Goal: Entertainment & Leisure: Consume media (video, audio)

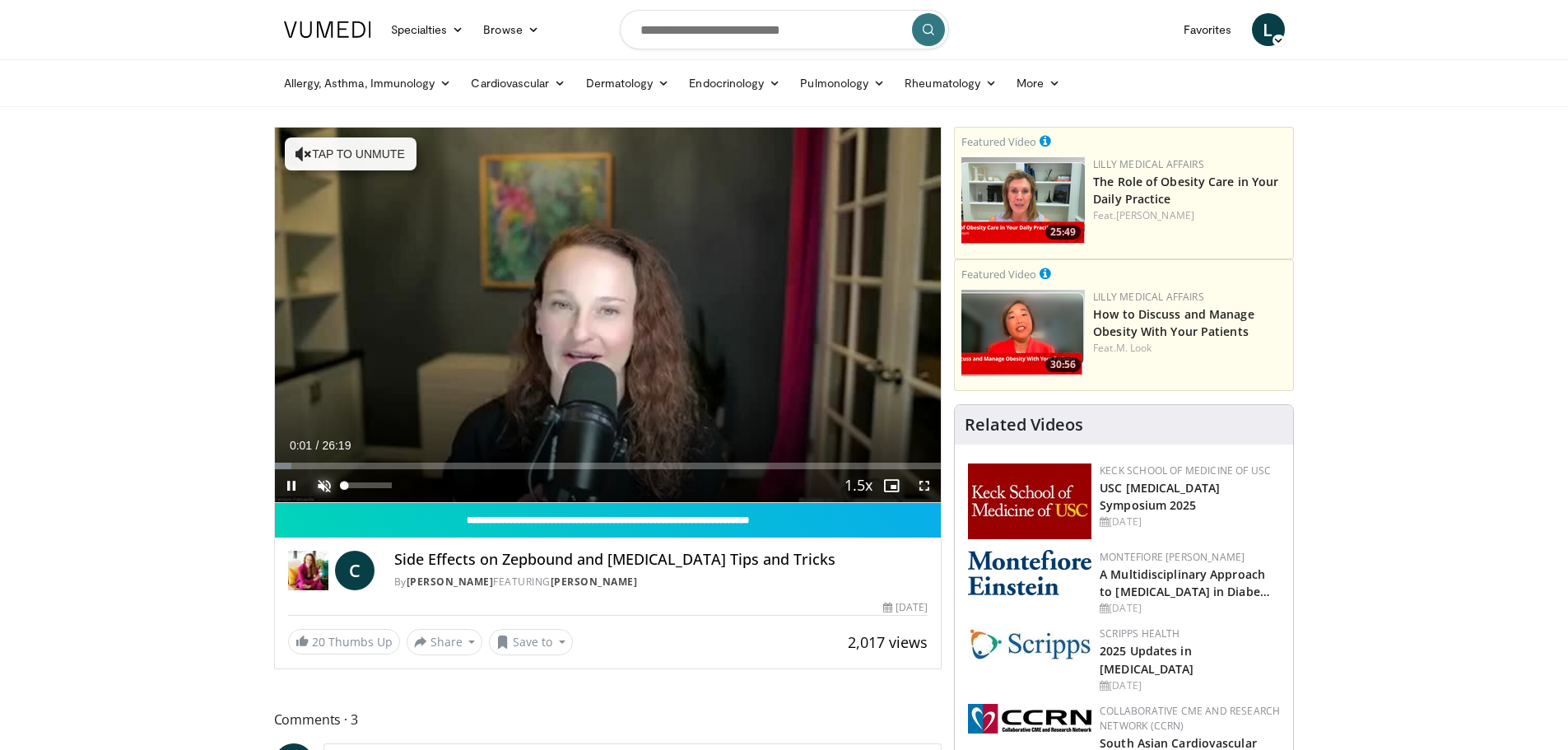
click at [327, 487] on span "Video Player" at bounding box center [323, 485] width 33 height 33
click at [293, 488] on span "Video Player" at bounding box center [291, 485] width 33 height 33
click at [288, 487] on span "Video Player" at bounding box center [291, 485] width 33 height 33
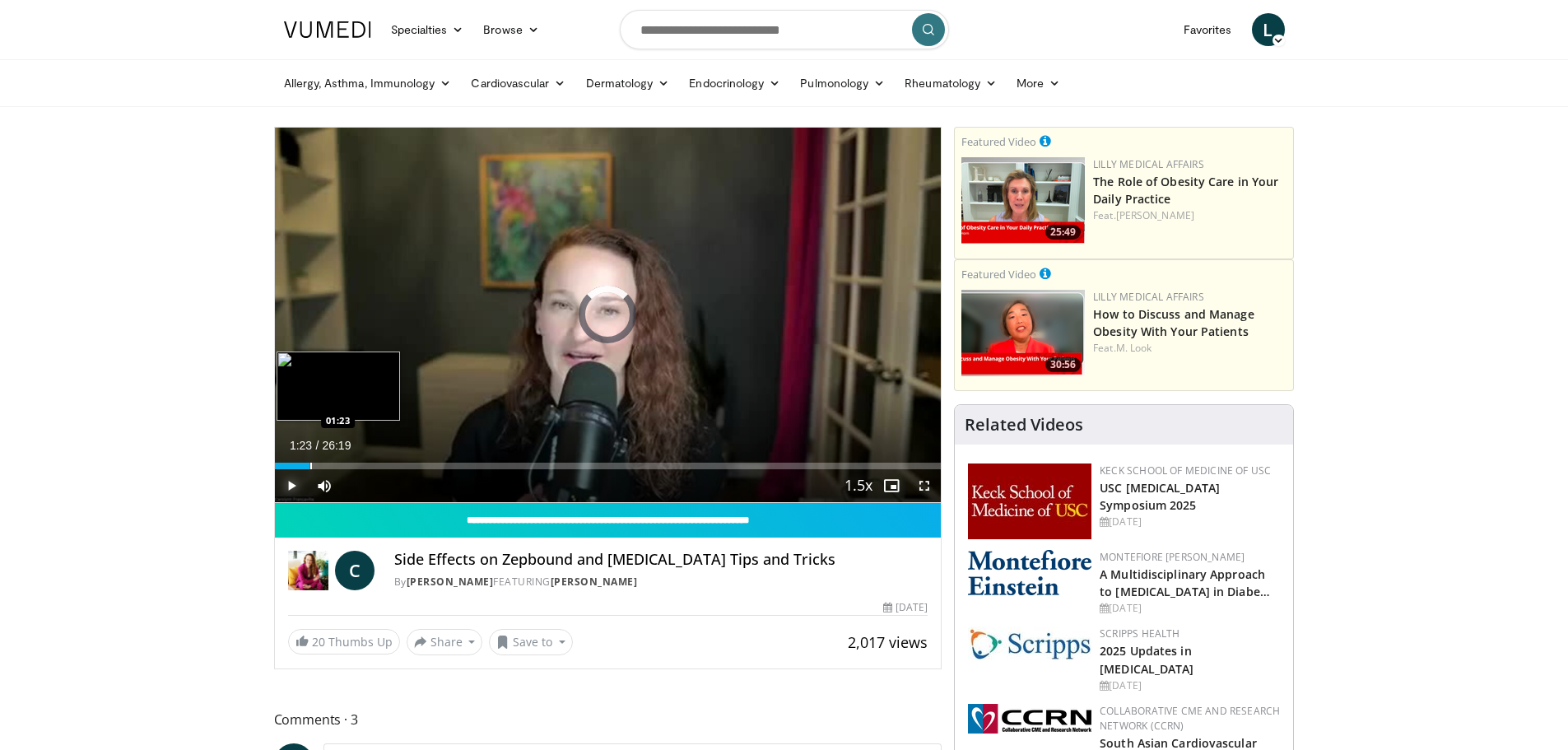
click at [310, 467] on div "Progress Bar" at bounding box center [311, 466] width 2 height 7
click at [290, 486] on span "Video Player" at bounding box center [291, 485] width 33 height 33
click at [293, 482] on span "Video Player" at bounding box center [291, 485] width 33 height 33
click at [288, 490] on span "Video Player" at bounding box center [291, 485] width 33 height 33
